Goal: Information Seeking & Learning: Learn about a topic

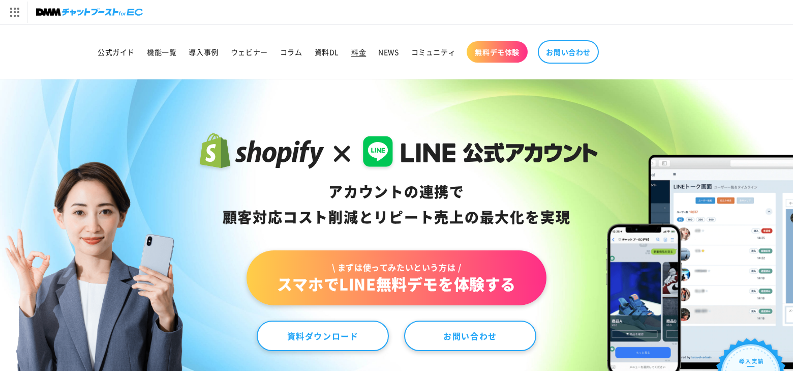
click at [353, 54] on span "料金" at bounding box center [358, 51] width 15 height 9
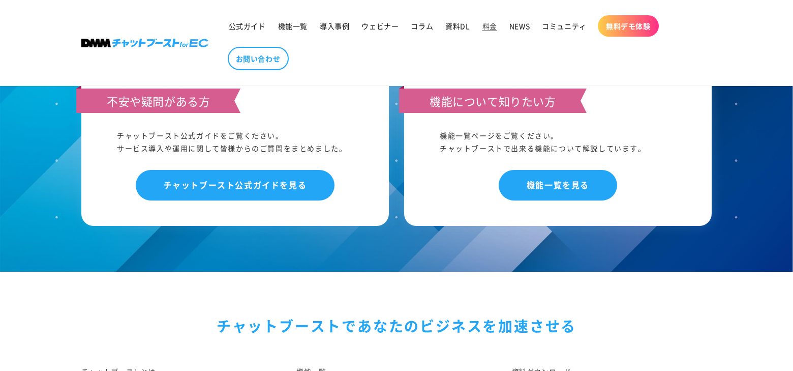
scroll to position [1299, 0]
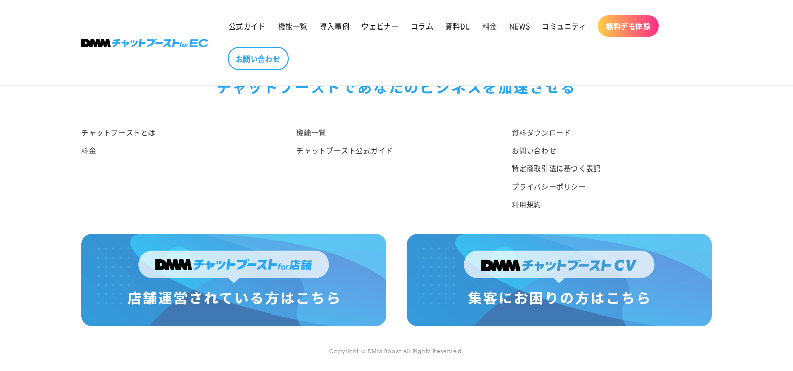
click at [308, 125] on li "機能一覧" at bounding box center [392, 133] width 192 height 17
click at [309, 128] on link "機能一覧" at bounding box center [310, 133] width 29 height 15
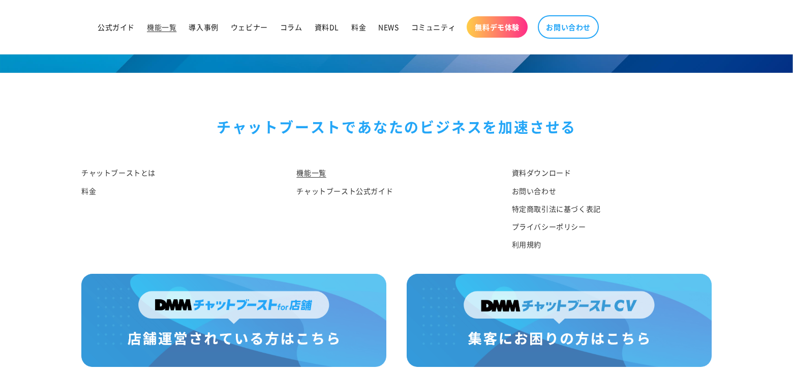
scroll to position [4963, 0]
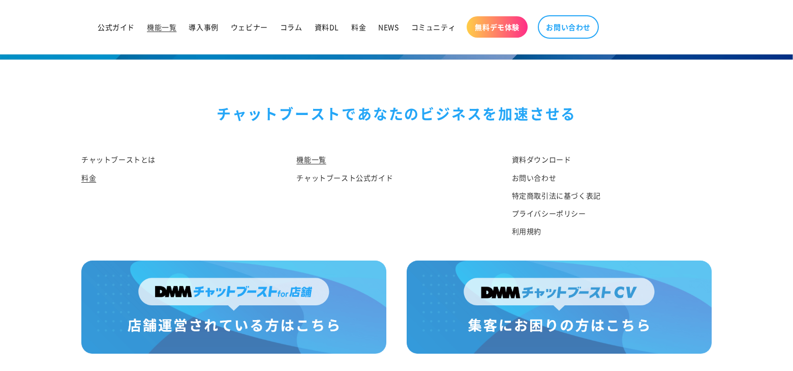
click at [87, 187] on link "料金" at bounding box center [88, 178] width 15 height 18
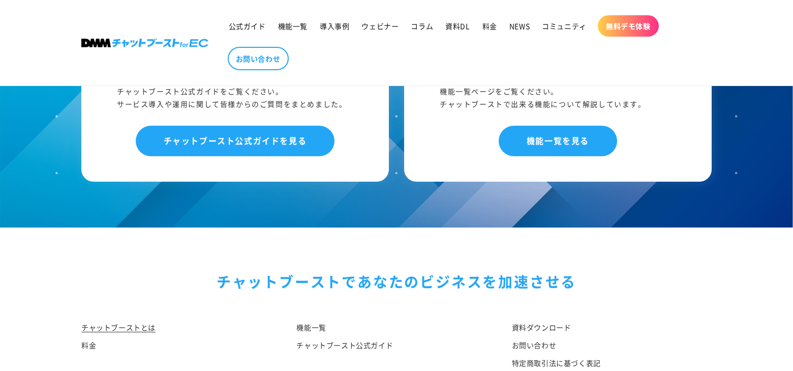
scroll to position [5163, 0]
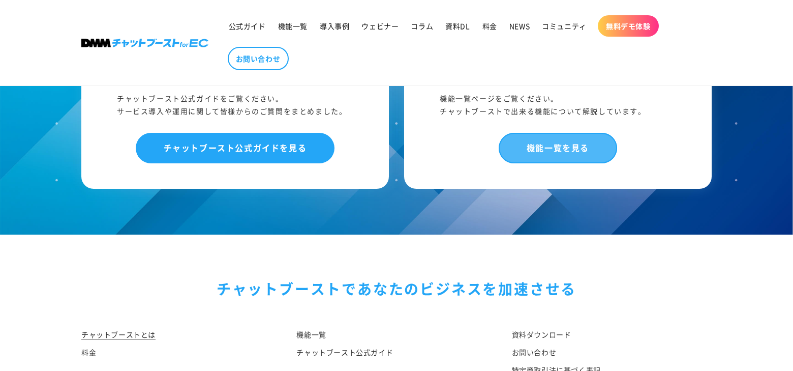
click at [569, 163] on link "機能一覧を見る" at bounding box center [558, 148] width 118 height 30
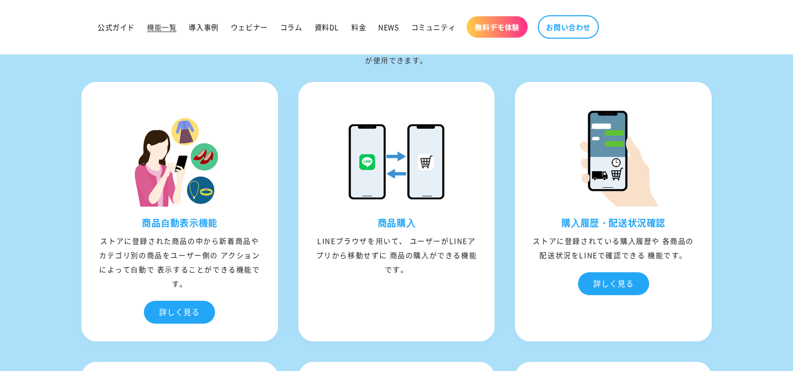
scroll to position [3208, 0]
